Goal: Navigation & Orientation: Go to known website

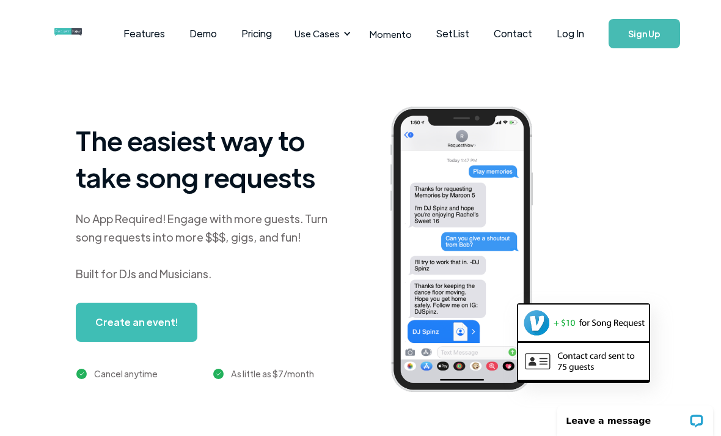
click at [572, 37] on link "Log In" at bounding box center [570, 33] width 52 height 43
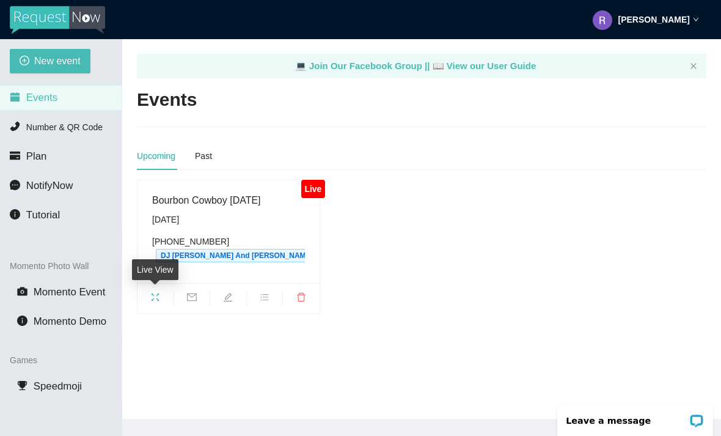
click at [144, 299] on span "fullscreen" at bounding box center [155, 298] width 36 height 13
